Goal: Task Accomplishment & Management: Complete application form

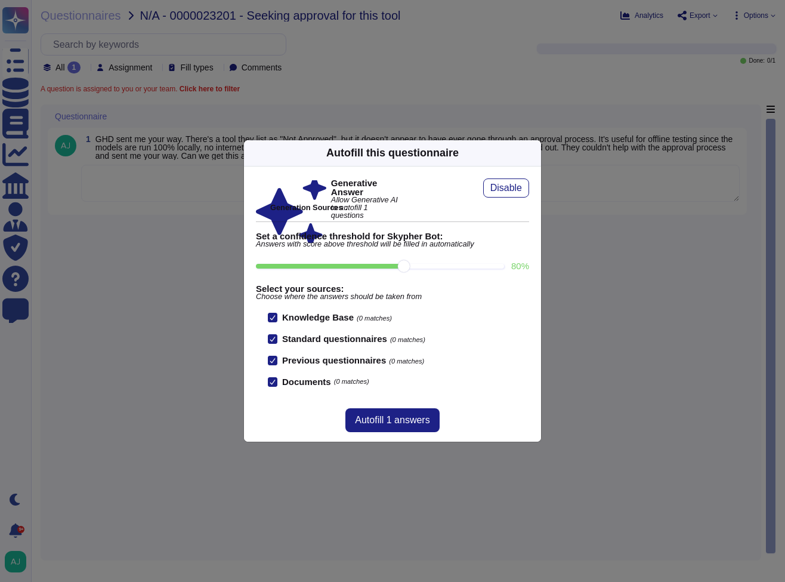
click at [238, 486] on div "Autofill this questionnaire Generative Answer Allow Generative AI to autofill 1…" at bounding box center [392, 291] width 785 height 582
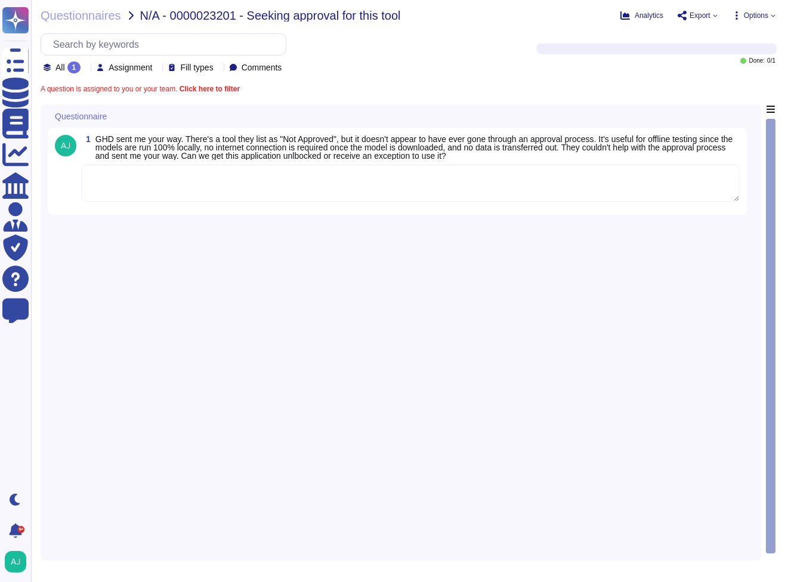
click at [243, 177] on textarea at bounding box center [410, 183] width 659 height 37
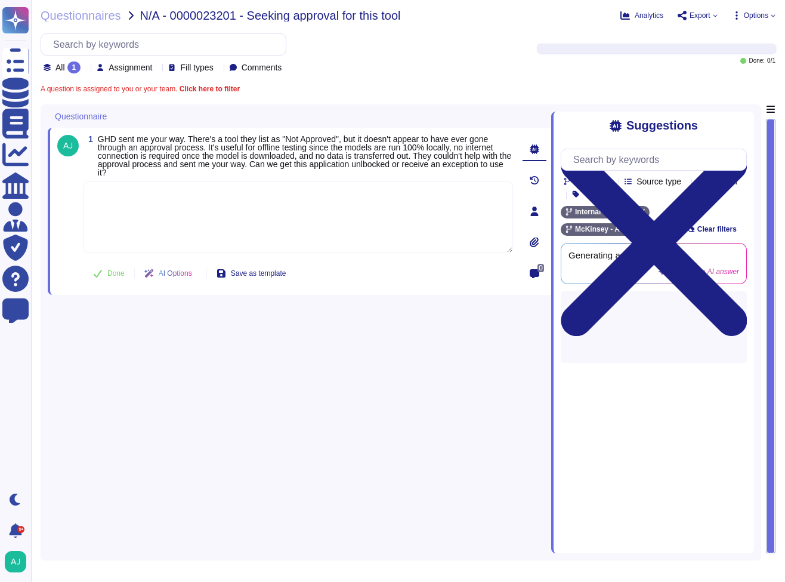
paste textarea "To tell us about the Information Security assessment for this application let m…"
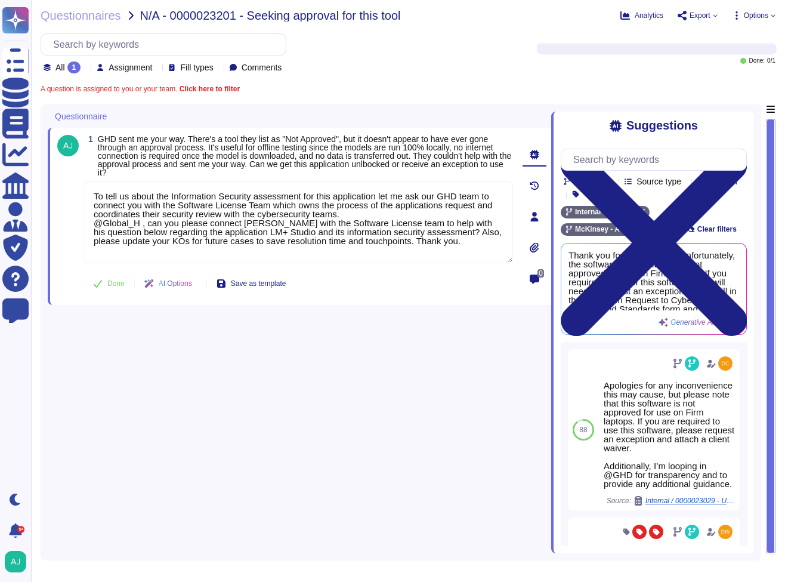
type textarea "To tell us about the Information Security assessment for this application let m…"
click at [106, 275] on div "1 GHD sent me your way. There's a tool they list as "Not Approved", but it does…" at bounding box center [285, 216] width 456 height 163
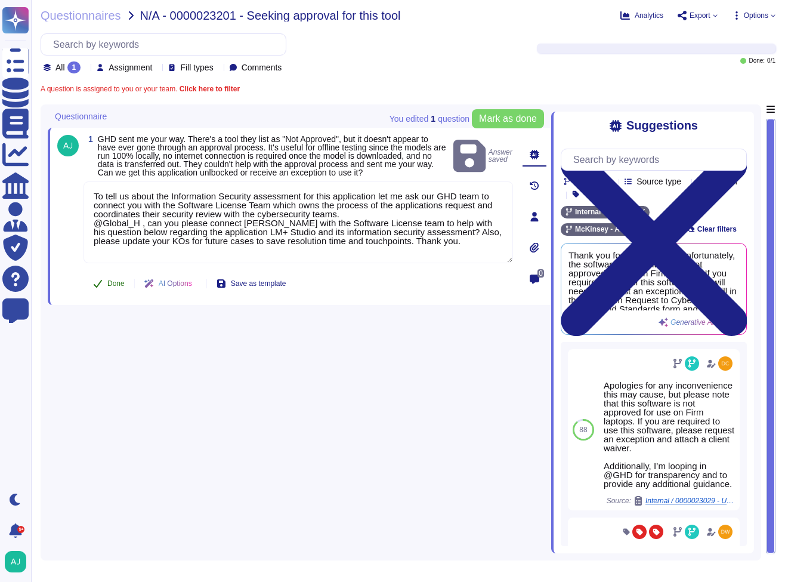
click at [112, 287] on span "Done" at bounding box center [115, 283] width 17 height 7
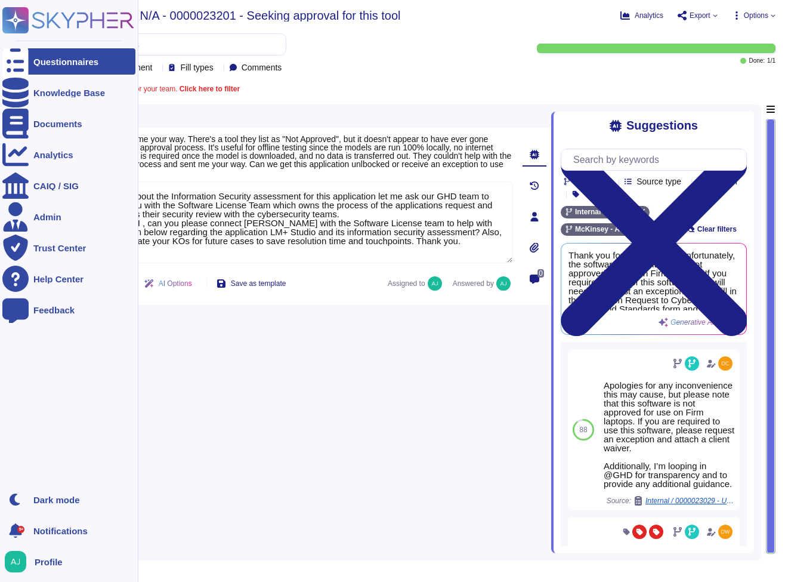
click at [53, 66] on div "Questionnaires" at bounding box center [68, 61] width 133 height 26
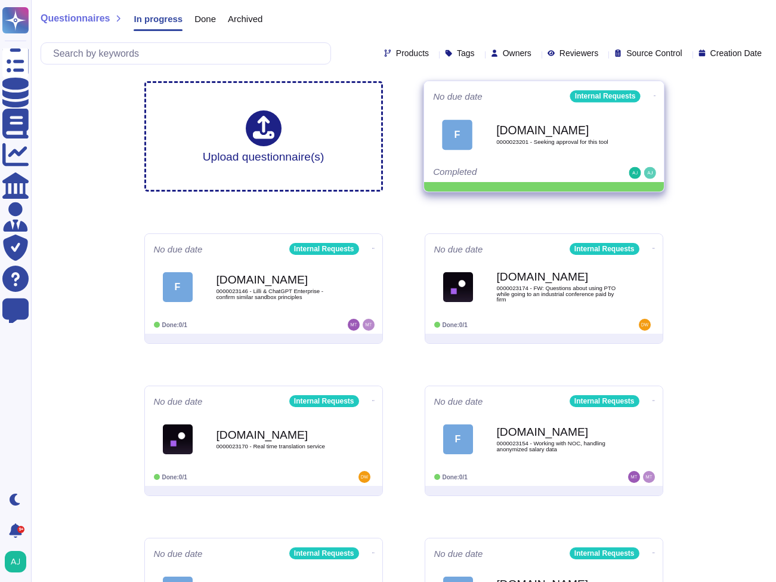
click at [655, 96] on div "No due date Internal Requests F Force.com 0000023201 - Seeking approval for thi…" at bounding box center [544, 131] width 240 height 101
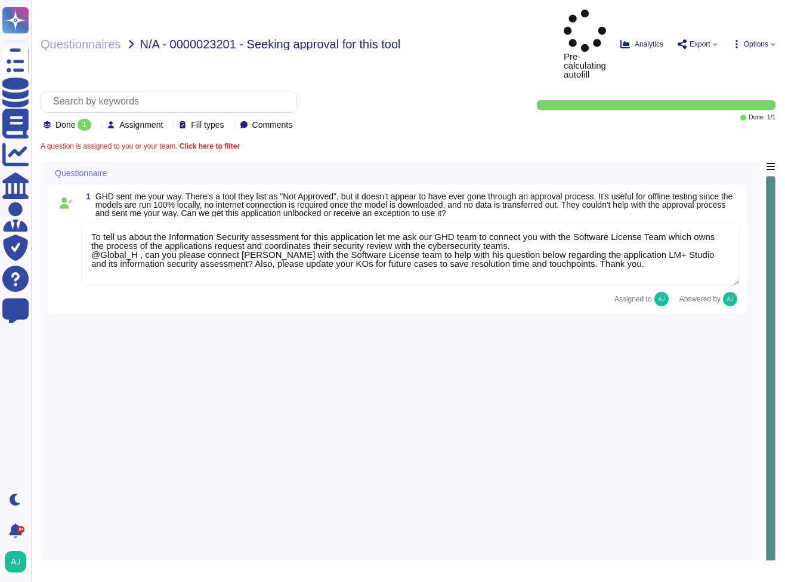
type textarea "To tell us about the Information Security assessment for this application let m…"
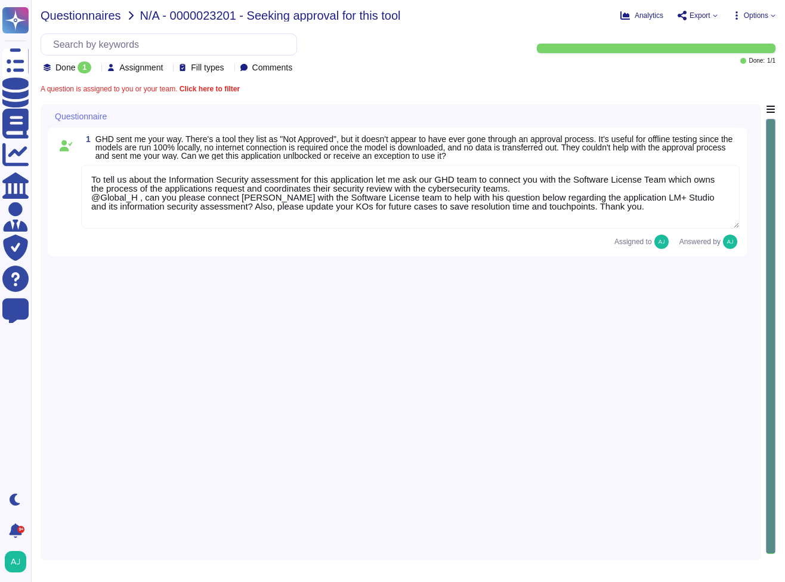
click at [76, 17] on span "Questionnaires" at bounding box center [81, 16] width 81 height 12
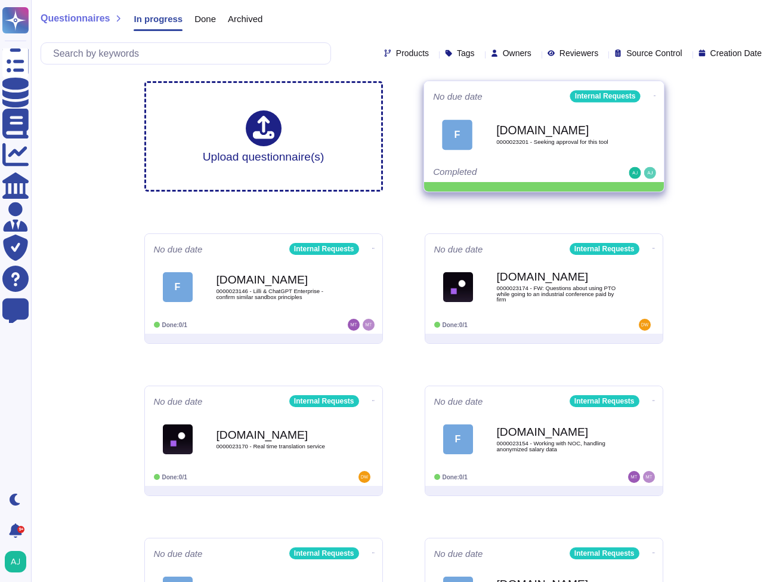
click at [653, 95] on icon at bounding box center [654, 95] width 2 height 3
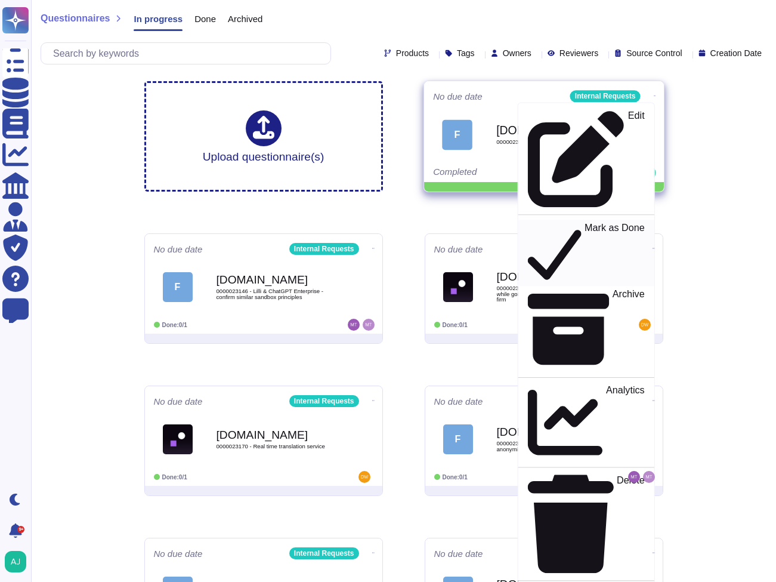
click at [585, 223] on p "Mark as Done" at bounding box center [615, 253] width 60 height 61
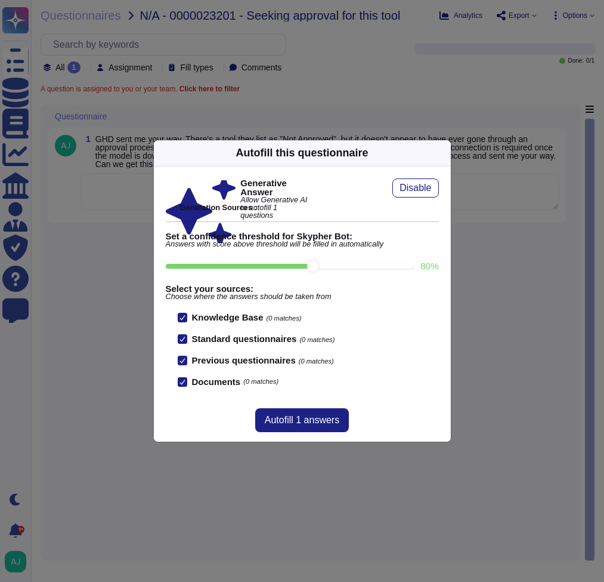
click at [392, 66] on div "Autofill this questionnaire Generative Answer Allow Generative AI to autofill 1…" at bounding box center [302, 291] width 604 height 582
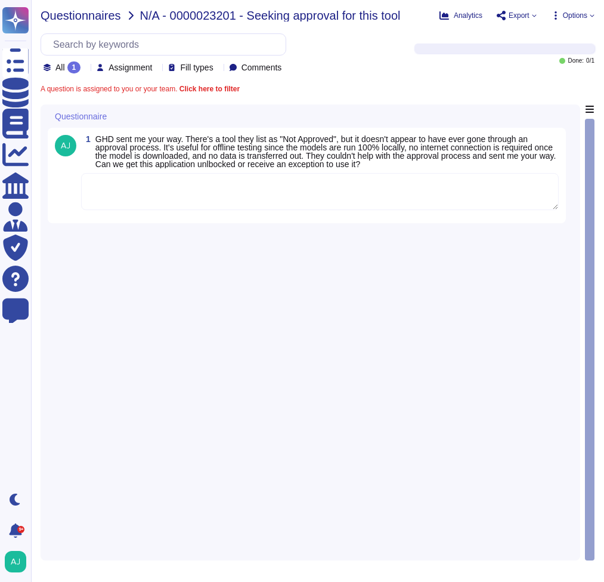
click at [71, 16] on span "Questionnaires" at bounding box center [81, 16] width 81 height 12
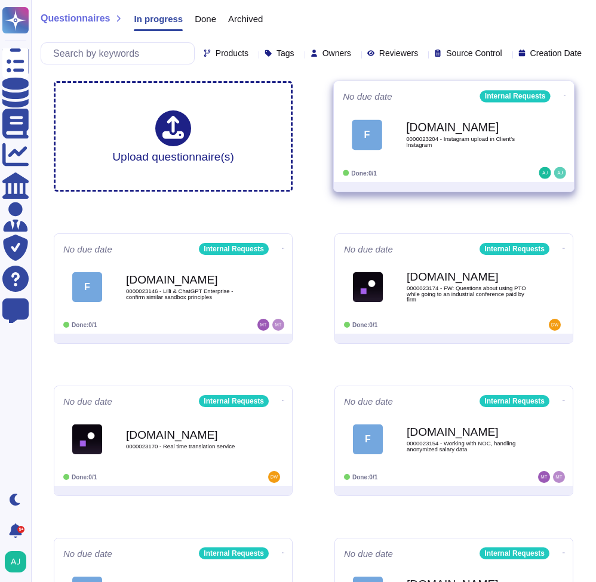
click at [563, 97] on icon at bounding box center [564, 95] width 2 height 3
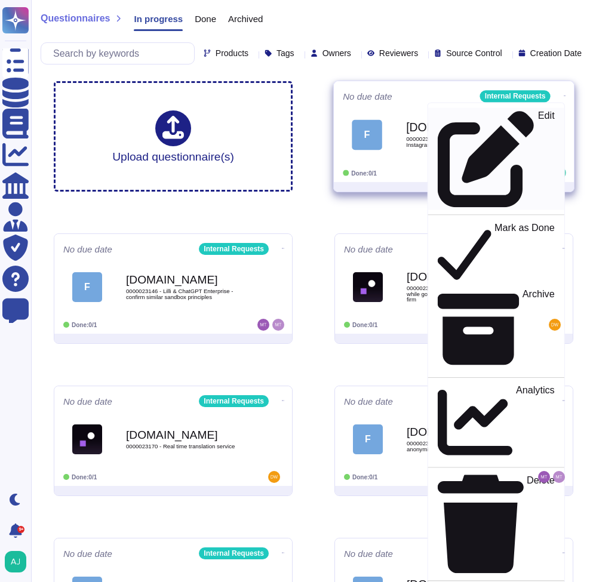
click at [530, 127] on div "Edit" at bounding box center [495, 158] width 116 height 97
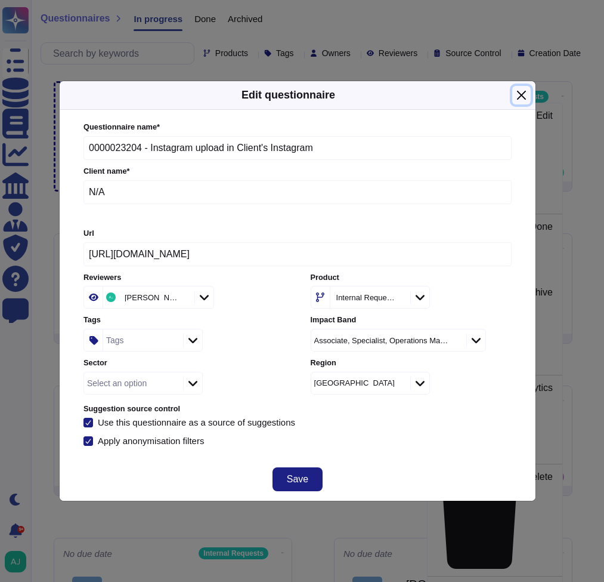
click at [520, 95] on button "Close" at bounding box center [522, 95] width 18 height 18
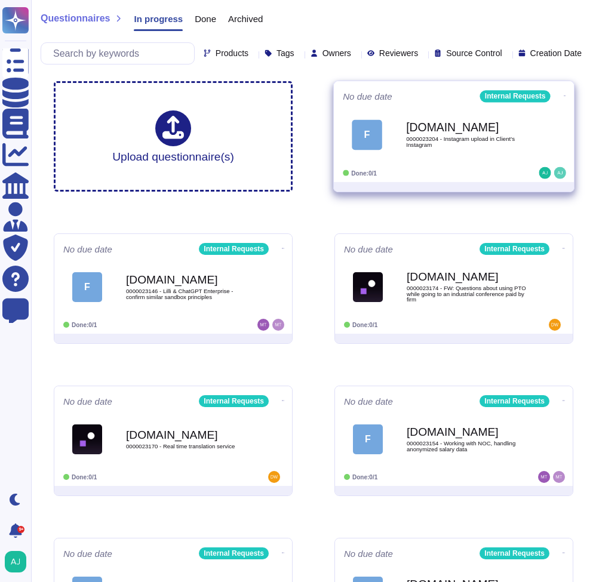
click at [548, 150] on span "F [DOMAIN_NAME] 0000023204 - Instagram upload in Client's Instagram" at bounding box center [454, 134] width 222 height 48
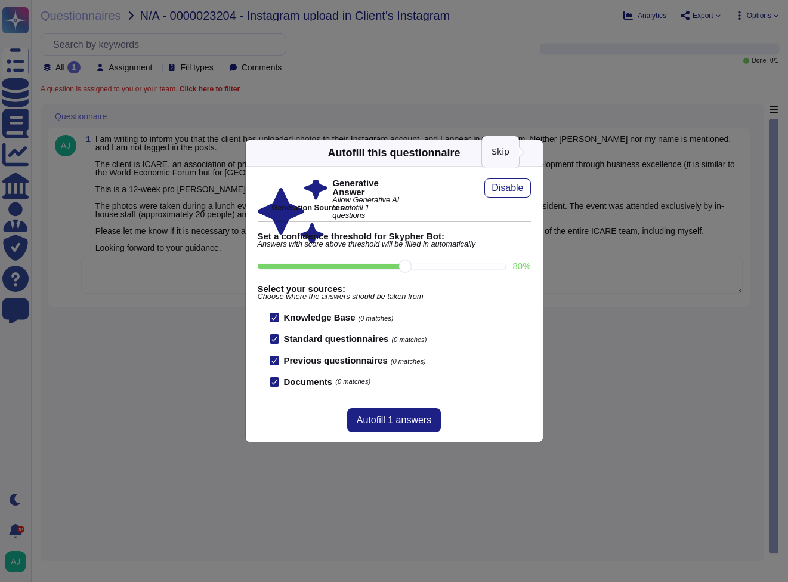
click at [536, 191] on icon at bounding box center [650, 305] width 229 height 229
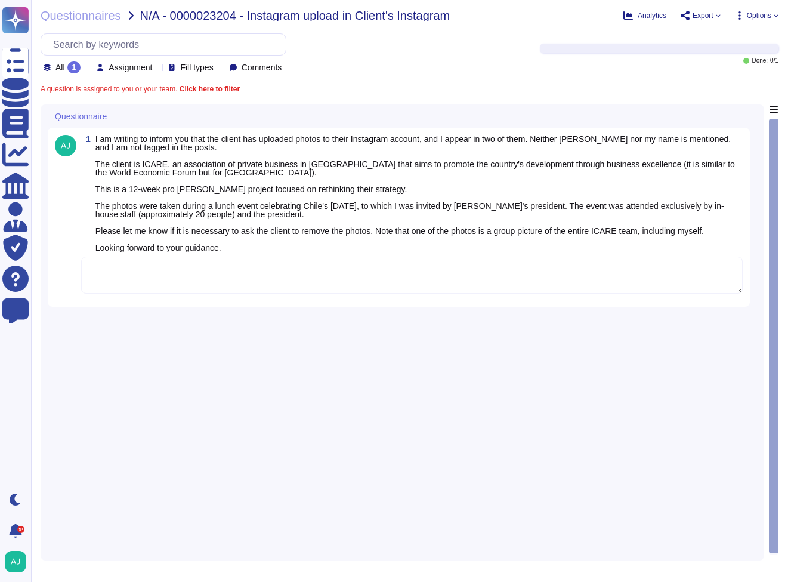
click at [404, 90] on div "A question is assigned to you or your team. Click here to filter" at bounding box center [410, 88] width 738 height 7
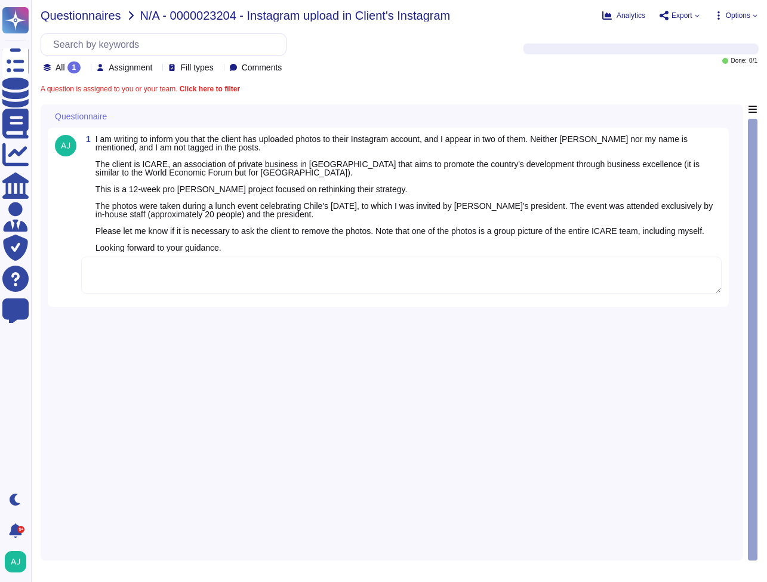
click at [94, 16] on span "Questionnaires" at bounding box center [81, 16] width 81 height 12
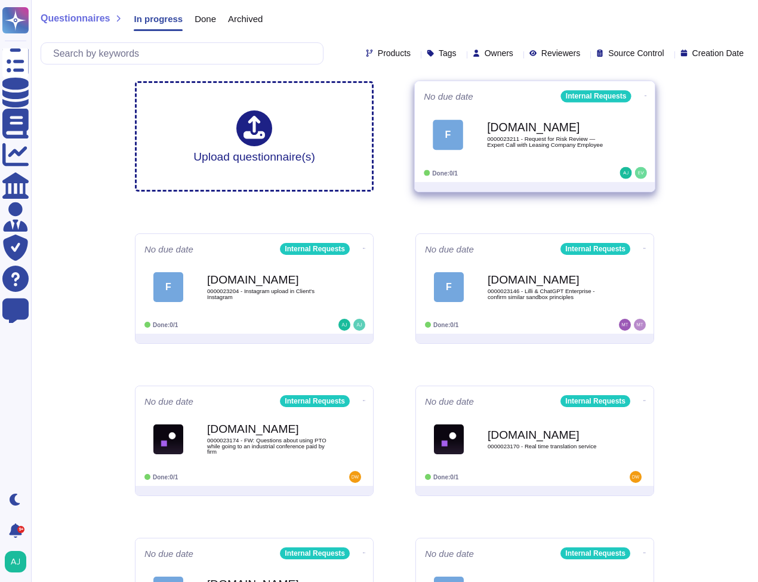
click at [514, 171] on div "Done: 0/1" at bounding box center [498, 173] width 148 height 12
